Goal: Use online tool/utility: Utilize a website feature to perform a specific function

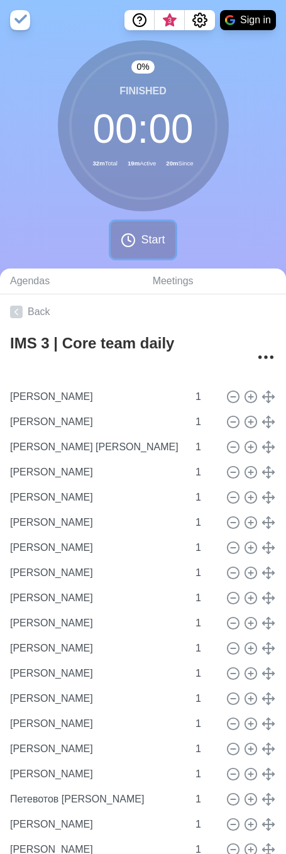
click at [121, 245] on icon at bounding box center [128, 240] width 15 height 15
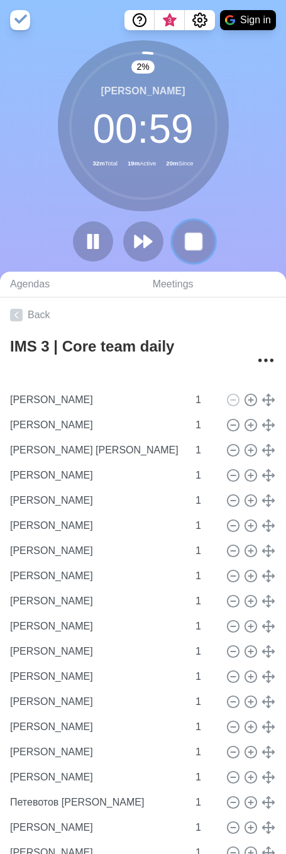
click at [186, 245] on rect at bounding box center [194, 241] width 16 height 16
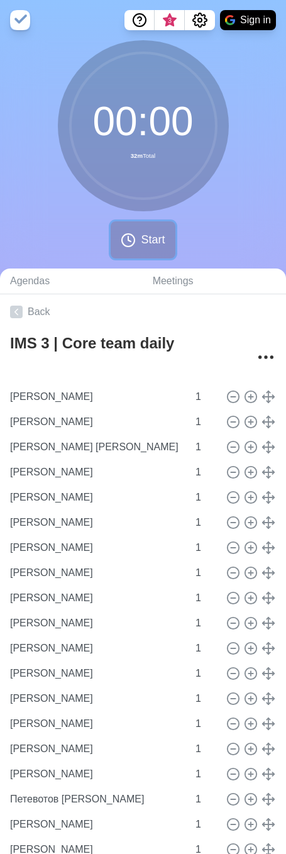
click at [126, 248] on button "Start" at bounding box center [143, 239] width 64 height 37
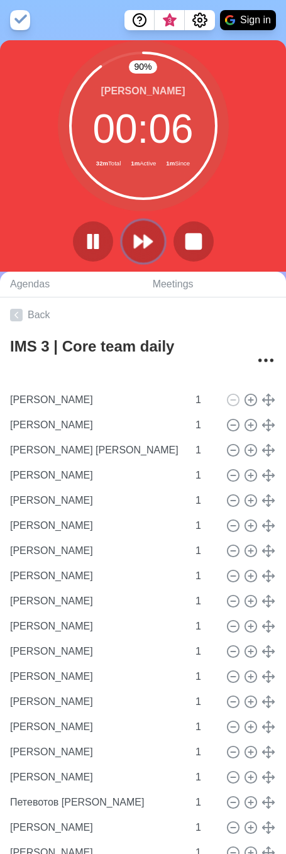
click at [143, 231] on icon at bounding box center [143, 241] width 21 height 21
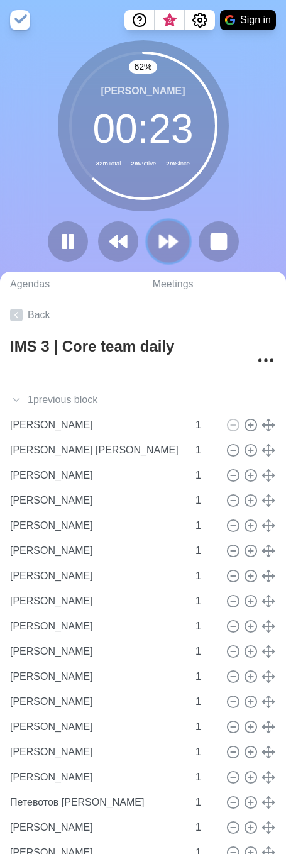
click at [170, 257] on button at bounding box center [168, 241] width 42 height 42
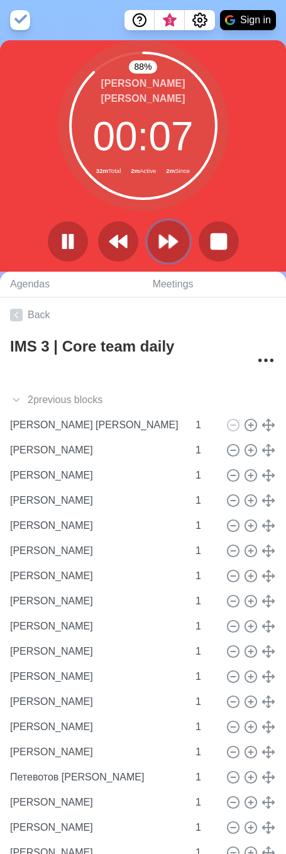
click at [167, 242] on polygon at bounding box center [164, 241] width 8 height 13
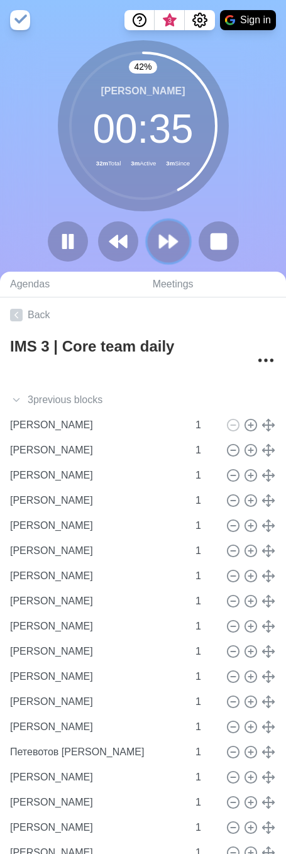
click at [173, 239] on polygon at bounding box center [173, 241] width 8 height 13
click at [169, 236] on polygon at bounding box center [173, 241] width 8 height 13
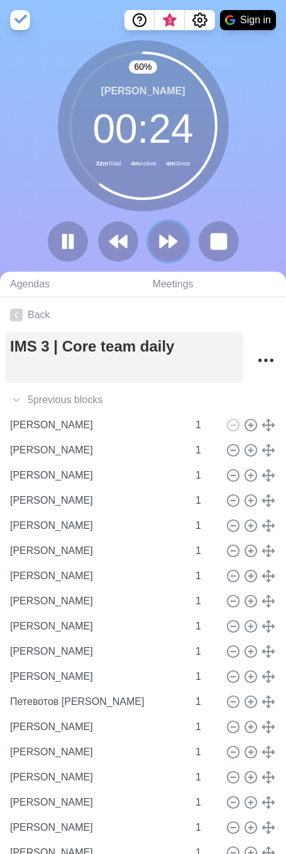
drag, startPoint x: 168, startPoint y: 235, endPoint x: 35, endPoint y: 333, distance: 165.6
click at [168, 235] on icon at bounding box center [168, 241] width 20 height 20
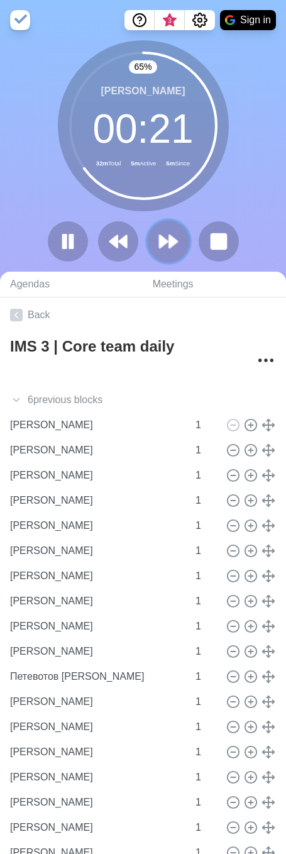
click at [177, 246] on icon at bounding box center [168, 241] width 21 height 21
click at [157, 247] on button at bounding box center [168, 241] width 42 height 42
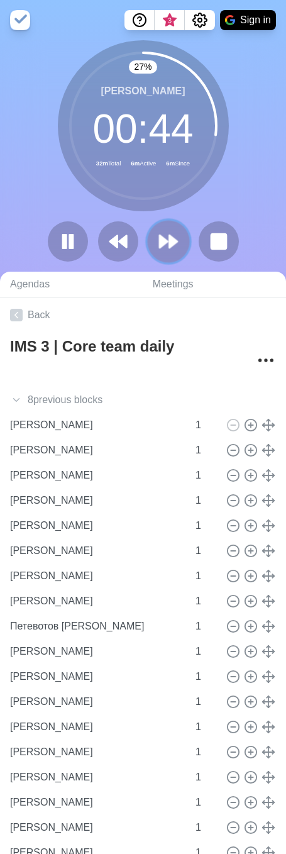
click at [172, 225] on button at bounding box center [168, 241] width 42 height 42
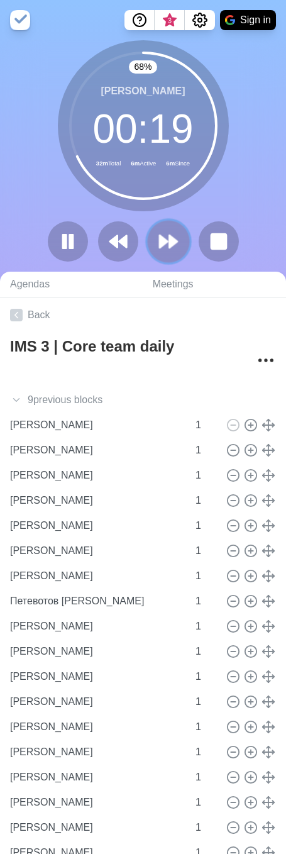
click at [164, 238] on polygon at bounding box center [164, 241] width 8 height 13
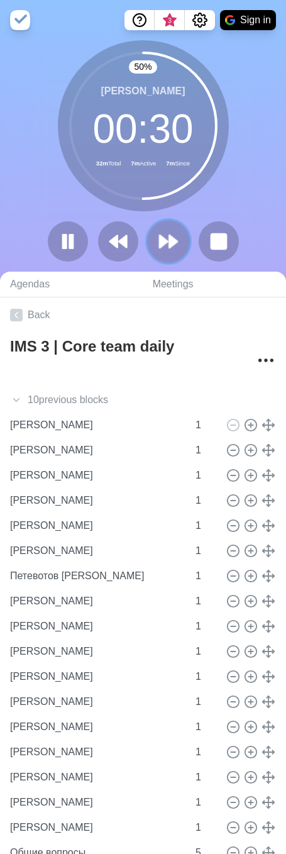
click at [174, 240] on polygon at bounding box center [173, 241] width 8 height 13
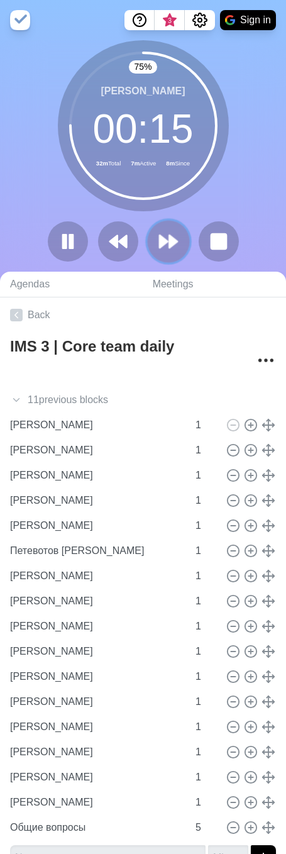
click at [170, 230] on button at bounding box center [168, 241] width 42 height 42
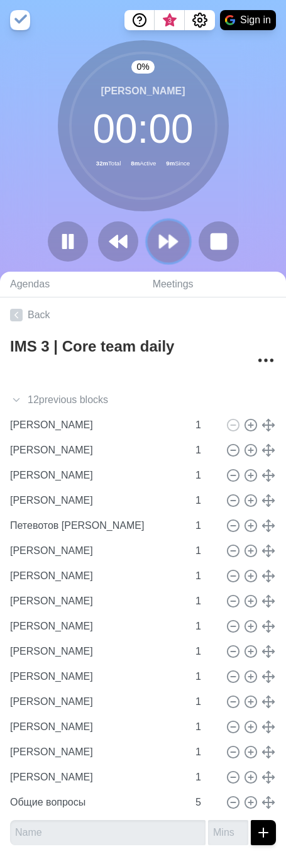
click at [160, 234] on icon at bounding box center [168, 241] width 21 height 21
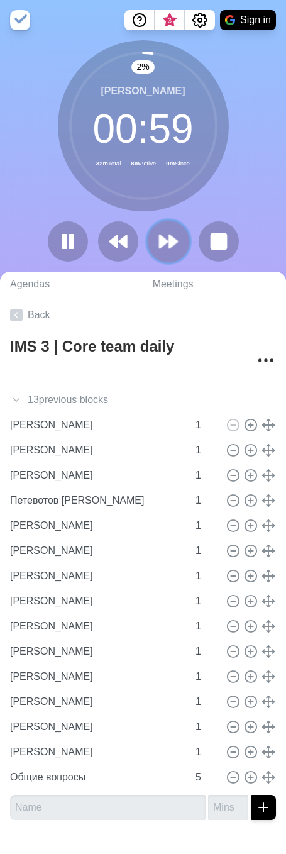
click at [168, 239] on icon at bounding box center [168, 241] width 21 height 21
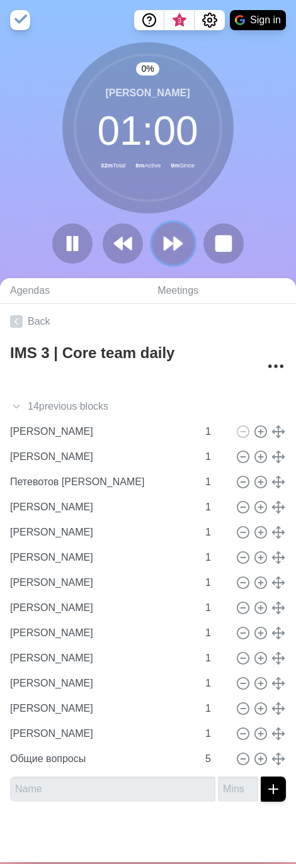
click at [168, 240] on icon at bounding box center [172, 243] width 21 height 21
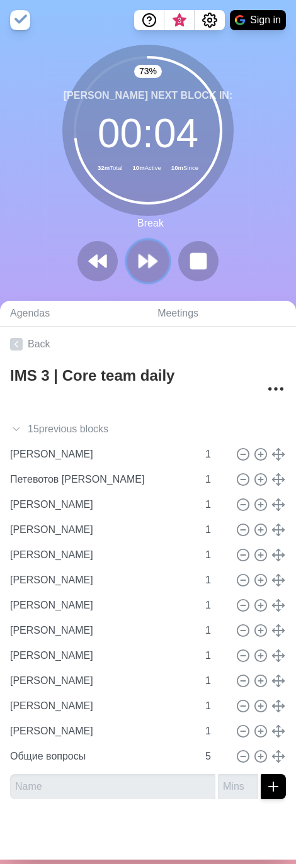
click at [146, 254] on icon at bounding box center [147, 260] width 21 height 21
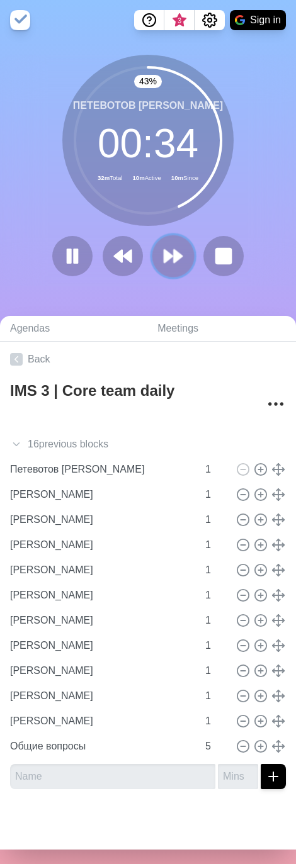
click at [155, 258] on button at bounding box center [173, 256] width 42 height 42
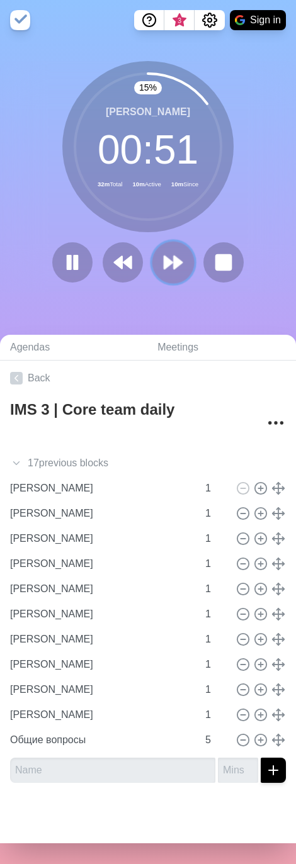
click at [174, 265] on polygon at bounding box center [178, 262] width 8 height 13
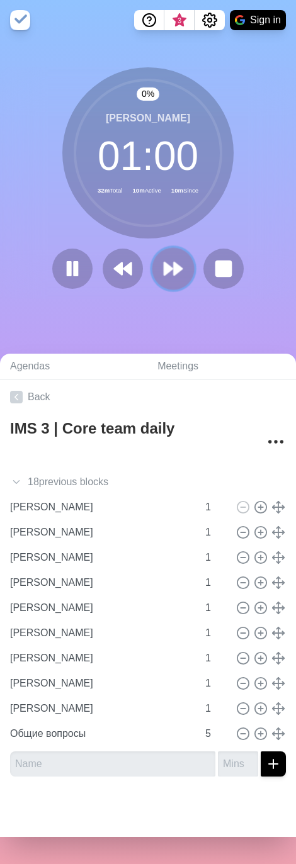
click at [174, 265] on polygon at bounding box center [178, 268] width 8 height 13
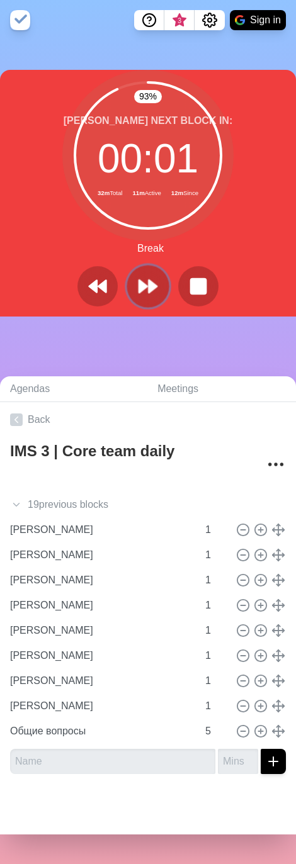
click at [148, 285] on polygon at bounding box center [152, 286] width 8 height 13
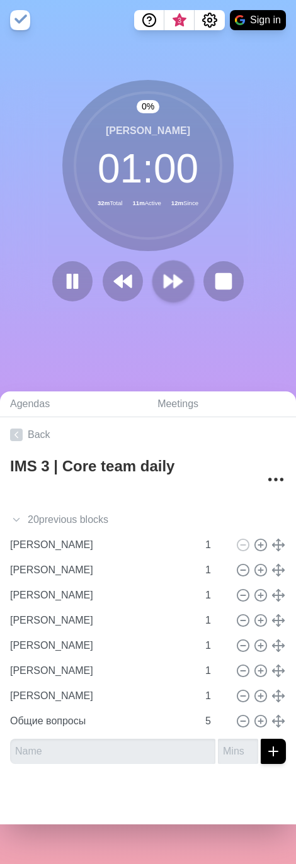
click at [144, 285] on div at bounding box center [147, 281] width 201 height 40
click at [162, 284] on icon at bounding box center [172, 280] width 21 height 21
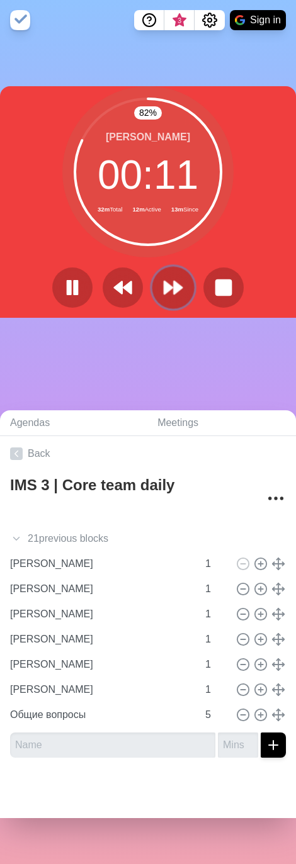
click at [164, 285] on polygon at bounding box center [168, 287] width 8 height 13
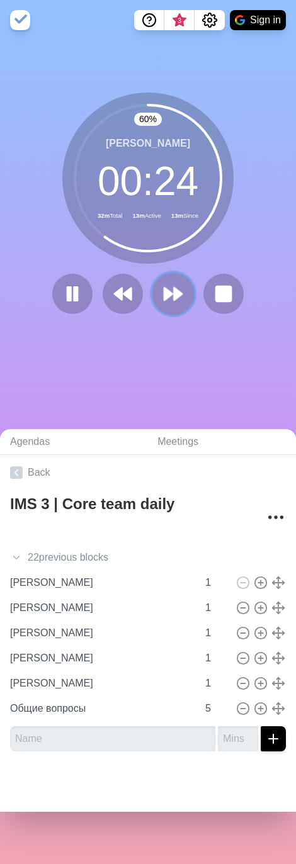
click at [171, 285] on icon at bounding box center [172, 293] width 21 height 21
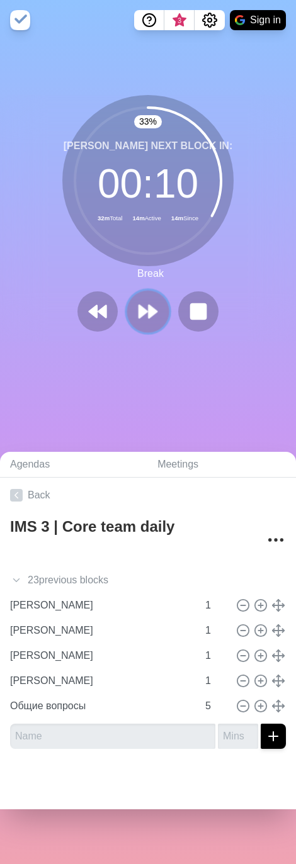
click at [150, 285] on icon at bounding box center [147, 311] width 21 height 21
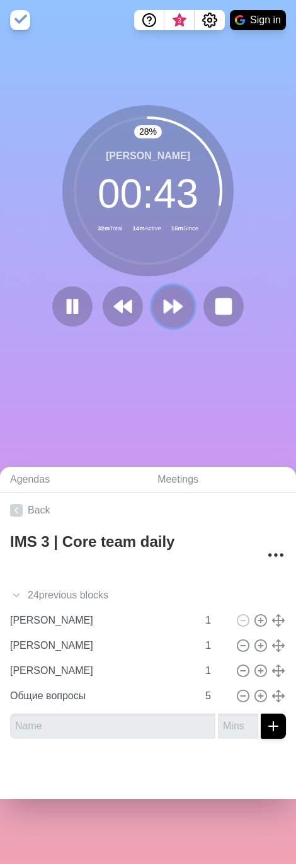
click at [176, 285] on icon at bounding box center [172, 306] width 21 height 21
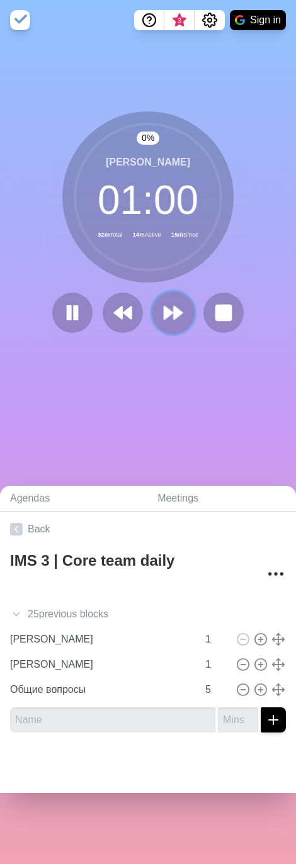
click at [174, 285] on polygon at bounding box center [178, 312] width 8 height 13
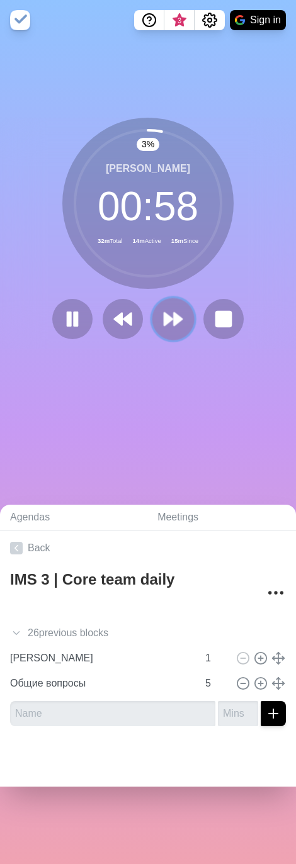
click at [167, 285] on button at bounding box center [173, 319] width 42 height 42
